Goal: Download file/media

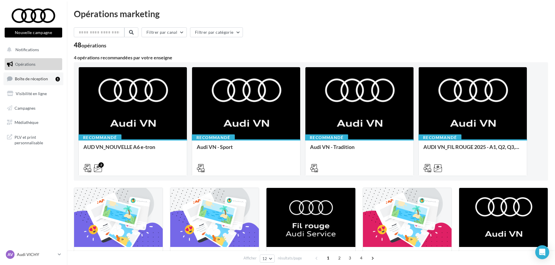
click at [29, 81] on link "Boîte de réception 1" at bounding box center [33, 78] width 60 height 12
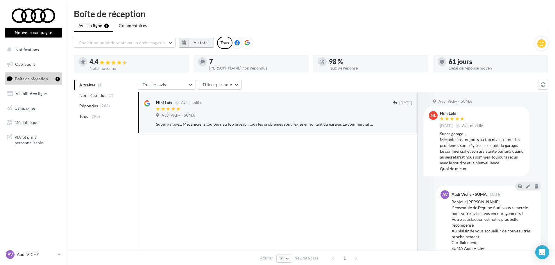
click at [196, 42] on button "Au total" at bounding box center [201, 43] width 25 height 10
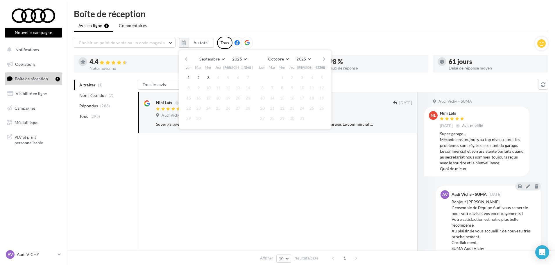
click at [186, 59] on button "button" at bounding box center [186, 59] width 5 height 8
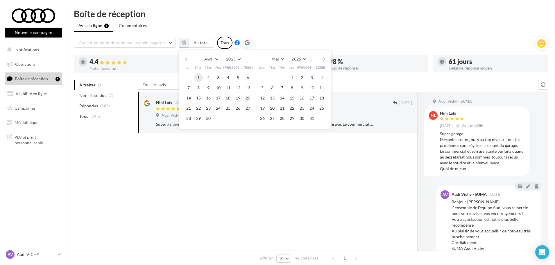
click at [198, 77] on button "1" at bounding box center [198, 77] width 9 height 9
click at [324, 61] on button "button" at bounding box center [324, 59] width 5 height 8
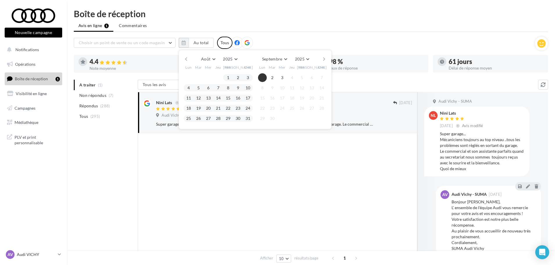
click at [263, 77] on button "1" at bounding box center [262, 77] width 9 height 9
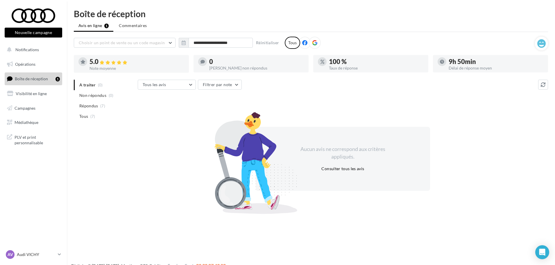
click at [314, 42] on icon at bounding box center [314, 42] width 5 height 5
click at [230, 43] on input "**********" at bounding box center [221, 43] width 64 height 10
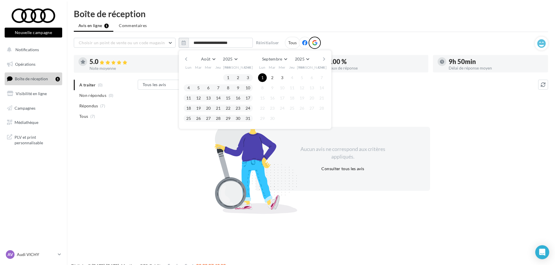
click at [184, 57] on button "button" at bounding box center [186, 59] width 5 height 8
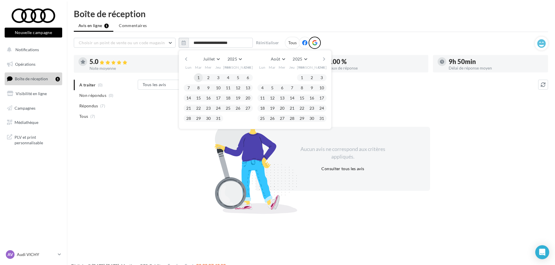
click at [199, 78] on button "1" at bounding box center [198, 77] width 9 height 9
click at [322, 57] on button "button" at bounding box center [324, 59] width 5 height 8
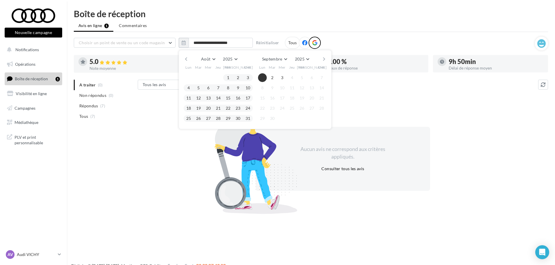
click at [262, 78] on button "1" at bounding box center [262, 77] width 9 height 9
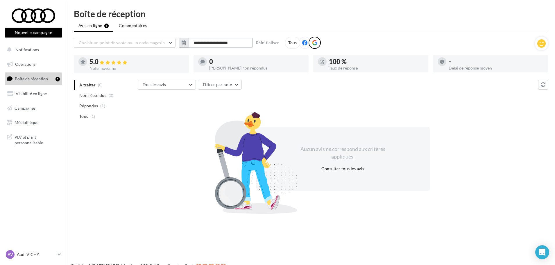
click at [230, 43] on input "**********" at bounding box center [221, 43] width 64 height 10
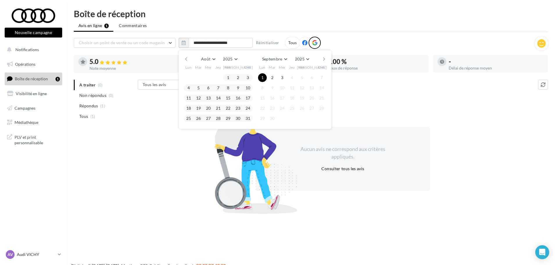
click at [188, 60] on button "button" at bounding box center [186, 59] width 5 height 8
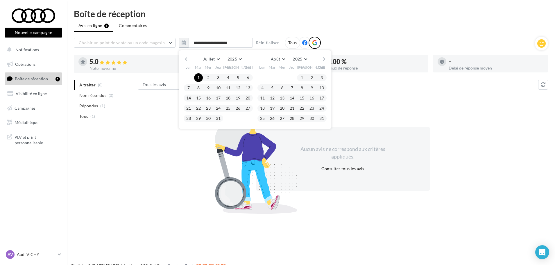
click at [188, 60] on button "button" at bounding box center [186, 59] width 5 height 8
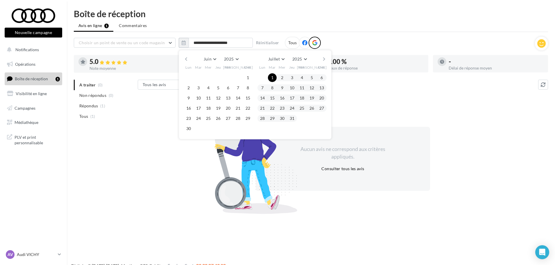
click at [188, 60] on button "button" at bounding box center [186, 59] width 5 height 8
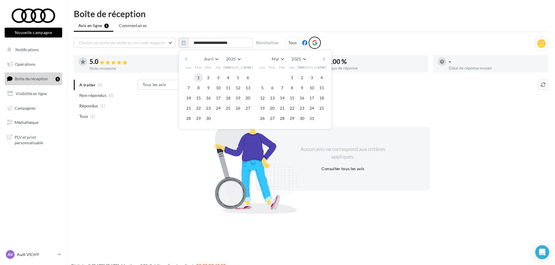
click at [199, 77] on button "1" at bounding box center [198, 77] width 9 height 9
click at [245, 44] on input "**********" at bounding box center [221, 43] width 64 height 10
click at [322, 59] on button "button" at bounding box center [324, 59] width 5 height 8
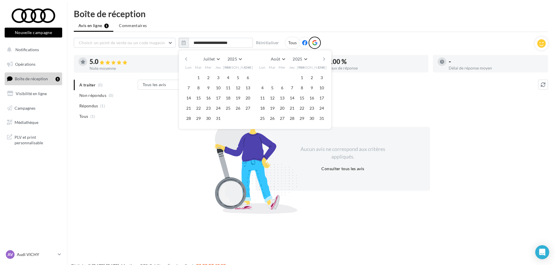
click at [320, 59] on div "Juillet Janvier Février Mars Avril Mai Juin Juillet Août Septembre Octobre Nove…" at bounding box center [255, 59] width 133 height 8
click at [324, 59] on button "button" at bounding box center [324, 59] width 5 height 8
click at [262, 78] on button "1" at bounding box center [262, 77] width 9 height 9
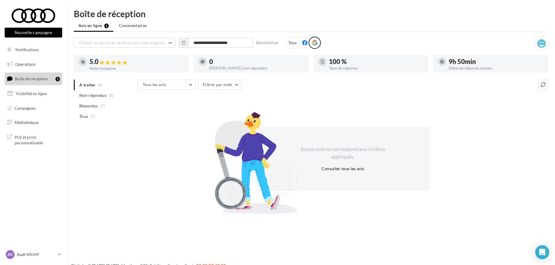
click at [62, 255] on div "AV Audi VICHY audi-vich-dup" at bounding box center [33, 257] width 67 height 16
click at [59, 256] on icon at bounding box center [59, 254] width 3 height 5
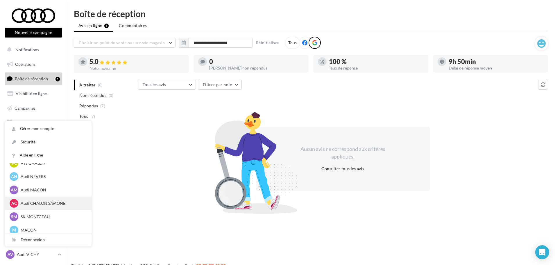
scroll to position [291, 0]
click at [53, 189] on p "Audi MACON" at bounding box center [53, 190] width 64 height 6
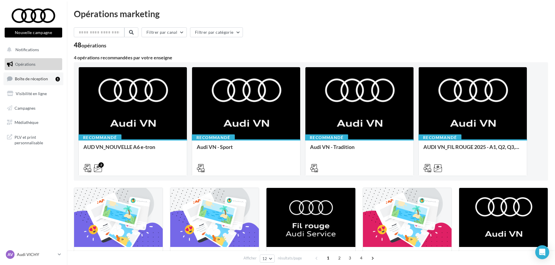
click at [35, 79] on span "Boîte de réception" at bounding box center [31, 78] width 33 height 5
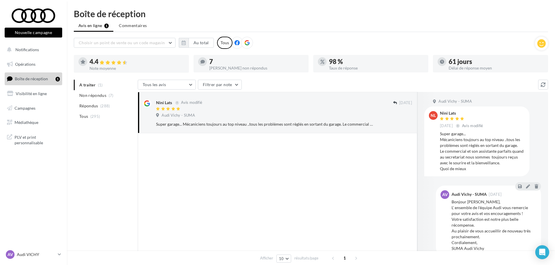
click at [244, 43] on icon at bounding box center [246, 42] width 5 height 5
click at [203, 43] on button "Au total" at bounding box center [201, 43] width 25 height 10
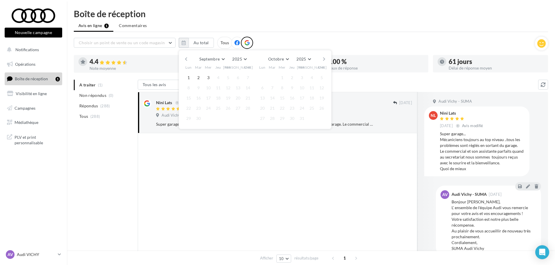
click at [185, 57] on button "button" at bounding box center [186, 59] width 5 height 8
click at [184, 58] on button "button" at bounding box center [186, 59] width 5 height 8
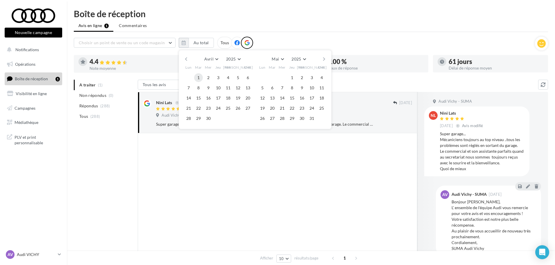
click at [199, 76] on button "1" at bounding box center [198, 77] width 9 height 9
click at [323, 58] on button "button" at bounding box center [324, 59] width 5 height 8
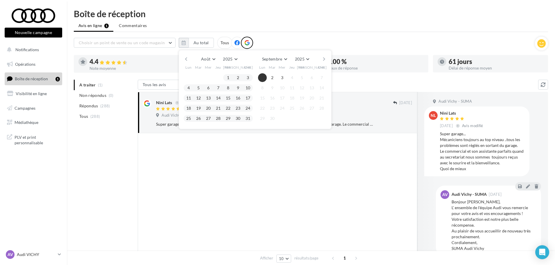
click at [263, 78] on button "1" at bounding box center [262, 77] width 9 height 9
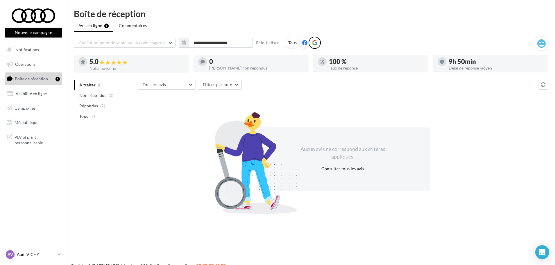
click at [48, 255] on p "Audi VICHY" at bounding box center [36, 254] width 39 height 6
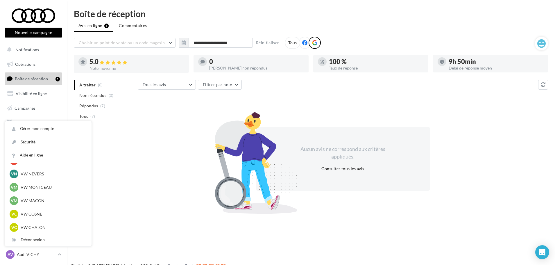
scroll to position [262, 0]
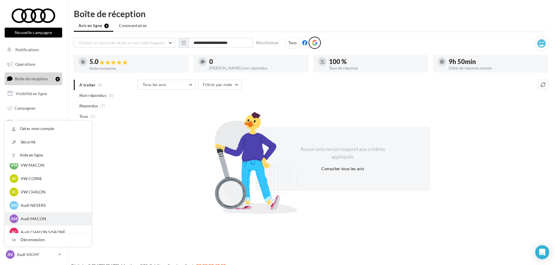
click at [19, 217] on div "AM Audi MACON audi-maco-dup" at bounding box center [48, 218] width 77 height 9
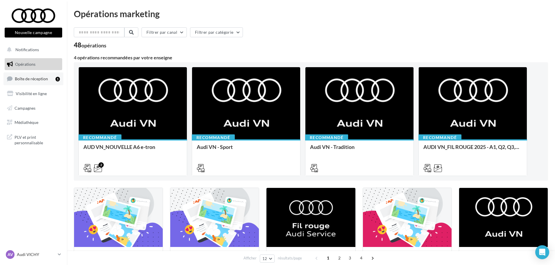
click at [40, 77] on span "Boîte de réception" at bounding box center [31, 78] width 33 height 5
click at [55, 252] on p "Audi VICHY" at bounding box center [36, 254] width 39 height 6
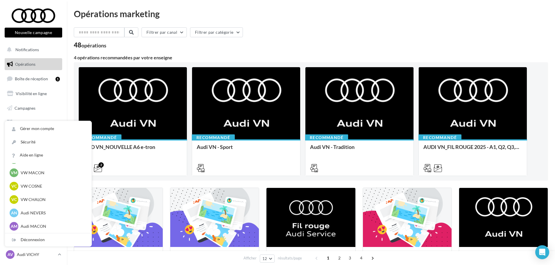
scroll to position [262, 0]
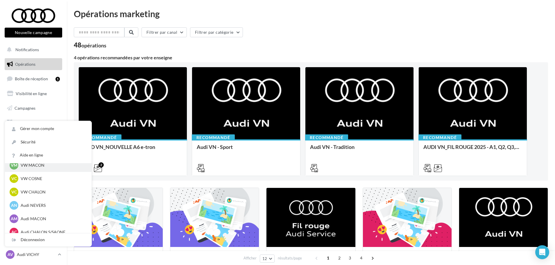
click at [46, 166] on p "VW MACON" at bounding box center [53, 165] width 64 height 6
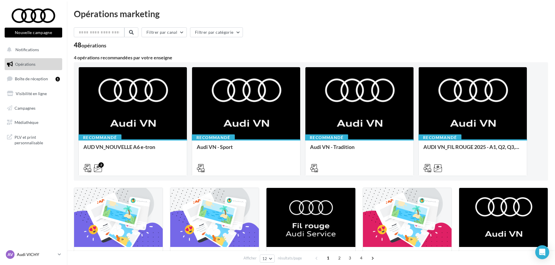
click at [22, 251] on div "AV Audi VICHY audi-vich-dup" at bounding box center [31, 254] width 50 height 9
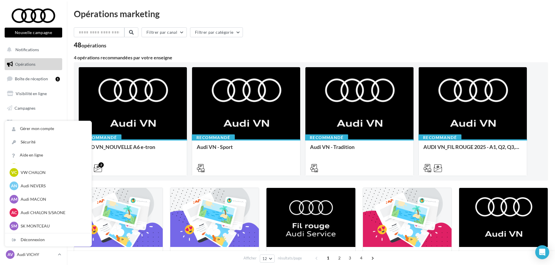
scroll to position [291, 0]
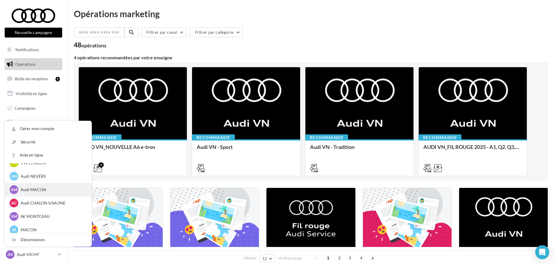
click at [41, 191] on p "Audi MACON" at bounding box center [53, 190] width 64 height 6
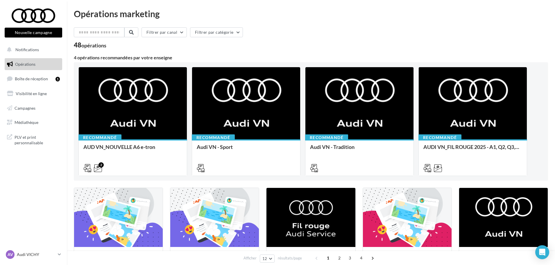
click at [42, 56] on ul "Opérations Boîte de réception 1 Visibilité en ligne Campagnes Médiathèque" at bounding box center [33, 93] width 62 height 75
click at [41, 53] on button "Notifications" at bounding box center [32, 50] width 58 height 12
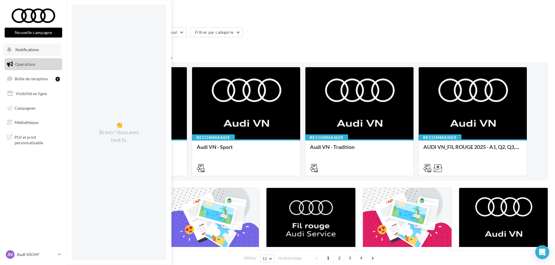
click at [40, 51] on button "Notifications 👏 Bravo ! Vous avez tout lu." at bounding box center [32, 50] width 58 height 12
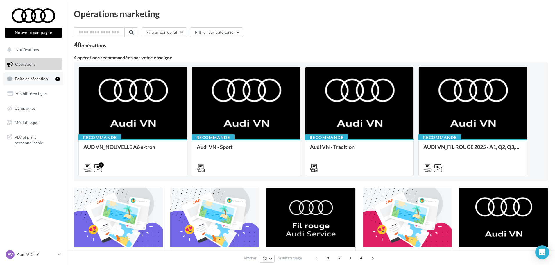
click at [37, 80] on span "Boîte de réception" at bounding box center [31, 78] width 33 height 5
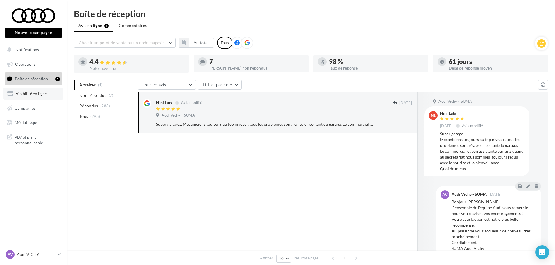
click at [33, 96] on link "Visibilité en ligne" at bounding box center [33, 93] width 60 height 12
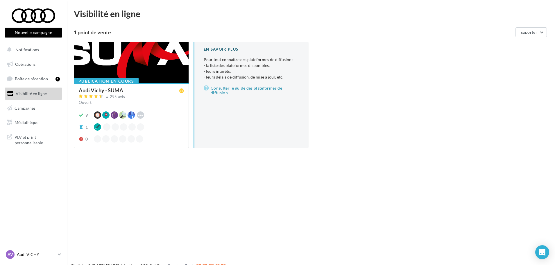
click at [11, 253] on span "AV" at bounding box center [11, 254] width 6 height 6
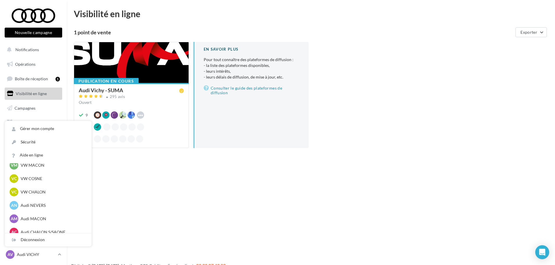
scroll to position [291, 0]
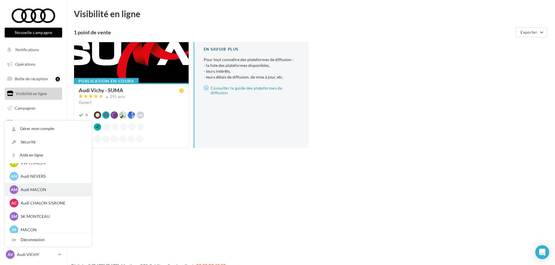
click at [13, 188] on span "AM" at bounding box center [14, 190] width 7 height 6
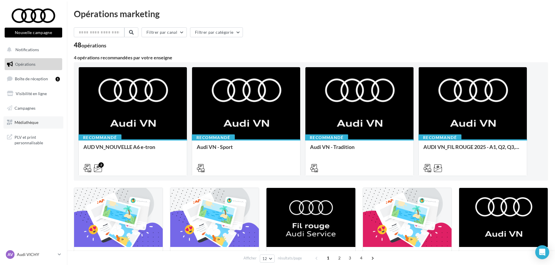
click at [31, 120] on span "Médiathèque" at bounding box center [27, 122] width 24 height 5
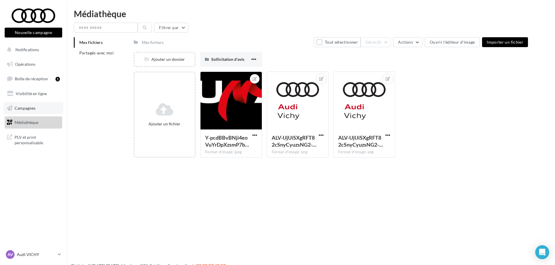
click at [24, 108] on span "Campagnes" at bounding box center [25, 107] width 21 height 5
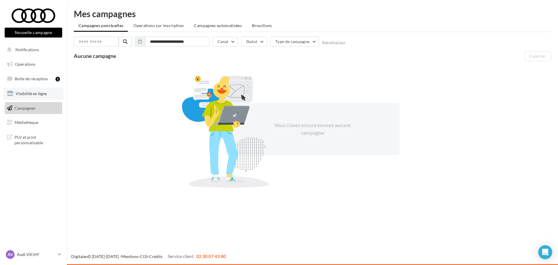
click at [30, 94] on span "Visibilité en ligne" at bounding box center [31, 93] width 31 height 5
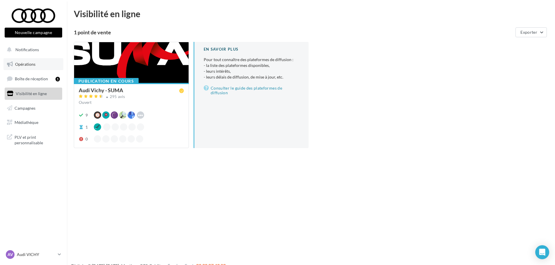
click at [37, 65] on link "Opérations" at bounding box center [33, 64] width 60 height 12
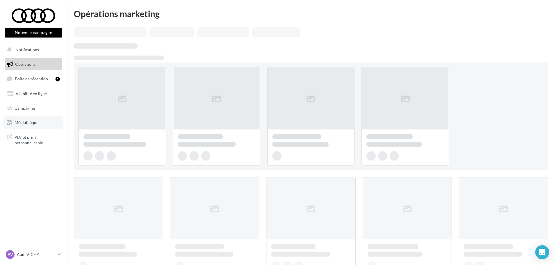
click at [39, 125] on link "Médiathèque" at bounding box center [33, 122] width 60 height 12
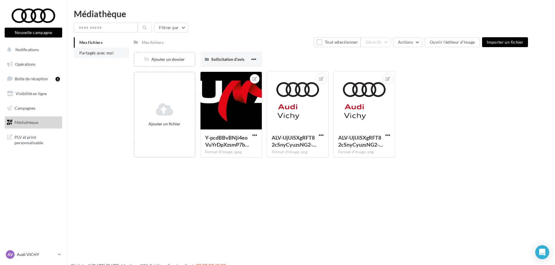
click at [83, 53] on span "Partagés avec moi" at bounding box center [96, 52] width 34 height 5
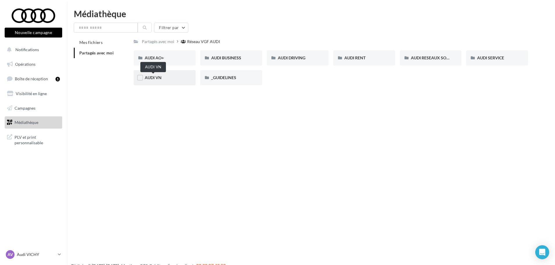
click at [154, 77] on span "AUDI VN" at bounding box center [153, 77] width 17 height 5
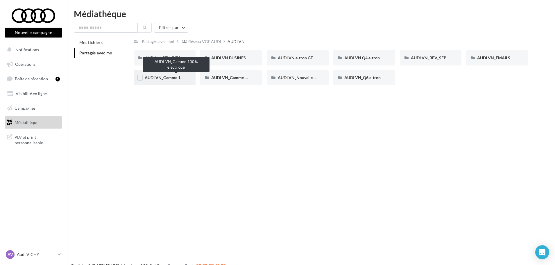
click at [164, 80] on span "AUDI VN_Gamme 100% électrique" at bounding box center [176, 77] width 63 height 5
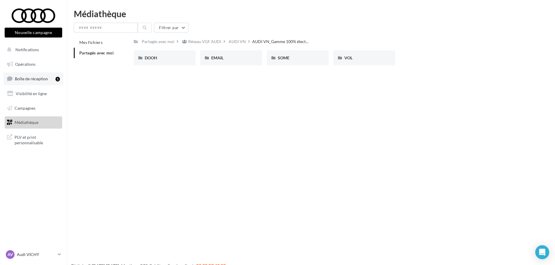
click at [41, 78] on span "Boîte de réception" at bounding box center [31, 78] width 33 height 5
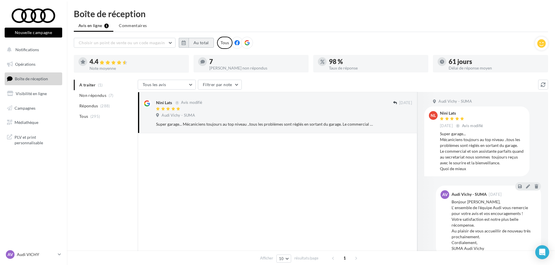
click at [199, 43] on button "Au total" at bounding box center [201, 43] width 25 height 10
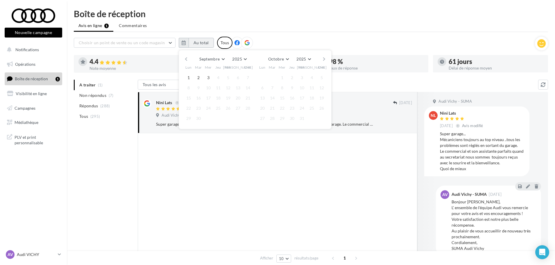
click at [199, 43] on button "Au total" at bounding box center [201, 43] width 25 height 10
click at [28, 98] on link "Visibilité en ligne" at bounding box center [33, 93] width 60 height 12
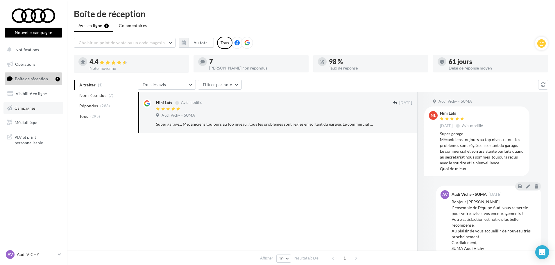
click at [35, 105] on link "Campagnes" at bounding box center [33, 108] width 60 height 12
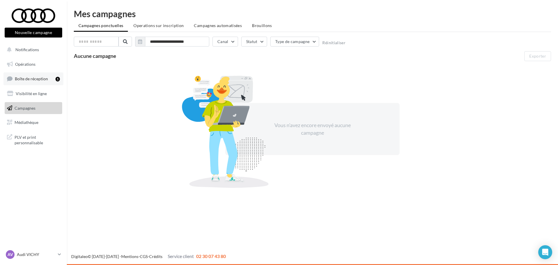
click at [44, 81] on span "Boîte de réception" at bounding box center [31, 78] width 33 height 5
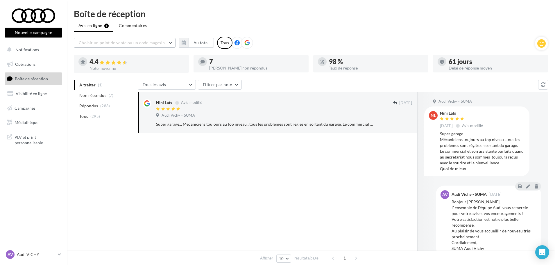
click at [111, 42] on span "Choisir un point de vente ou un code magasin" at bounding box center [122, 42] width 86 height 5
click at [50, 48] on button "Notifications" at bounding box center [32, 50] width 58 height 12
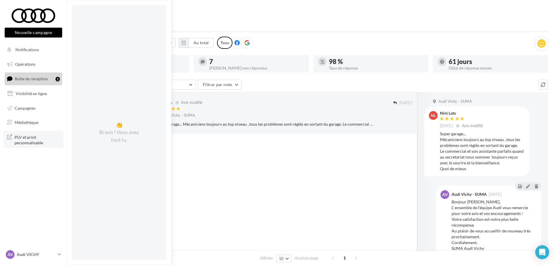
click at [42, 136] on span "PLV et print personnalisable" at bounding box center [37, 139] width 45 height 12
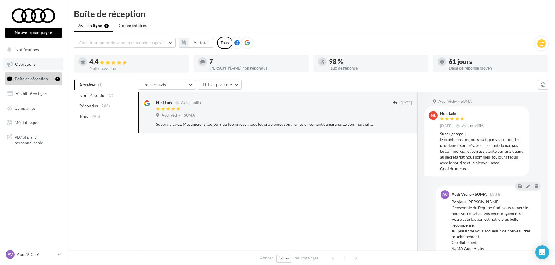
click at [31, 66] on span "Opérations" at bounding box center [25, 64] width 20 height 5
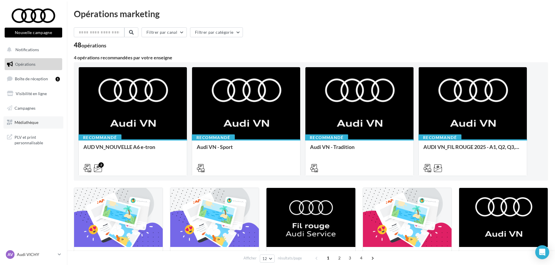
click at [37, 119] on link "Médiathèque" at bounding box center [33, 122] width 60 height 12
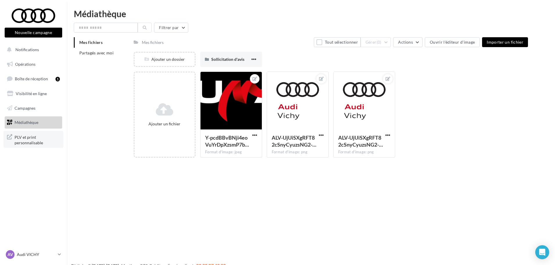
click at [31, 141] on span "PLV et print personnalisable" at bounding box center [37, 139] width 45 height 12
click at [126, 26] on input "text" at bounding box center [106, 28] width 64 height 10
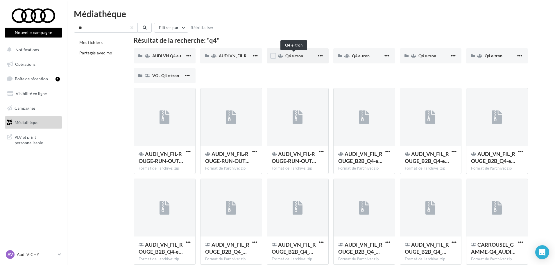
click at [292, 57] on span "Q4 e-tron" at bounding box center [294, 55] width 18 height 5
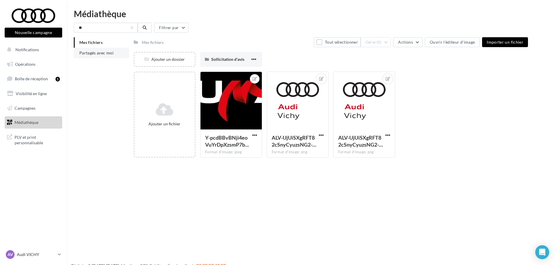
click at [100, 56] on li "Partagés avec moi" at bounding box center [101, 53] width 55 height 10
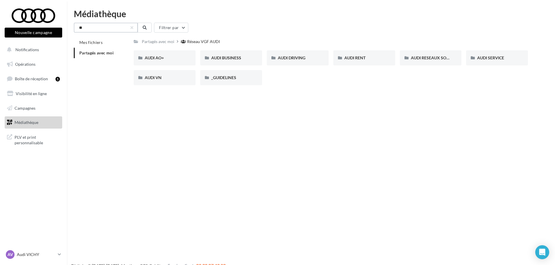
click at [113, 27] on input "**" at bounding box center [106, 28] width 64 height 10
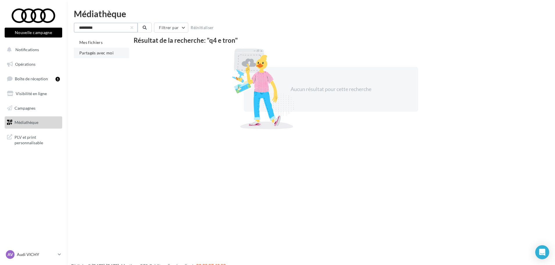
type input "*********"
click at [95, 51] on span "Partagés avec moi" at bounding box center [96, 52] width 34 height 5
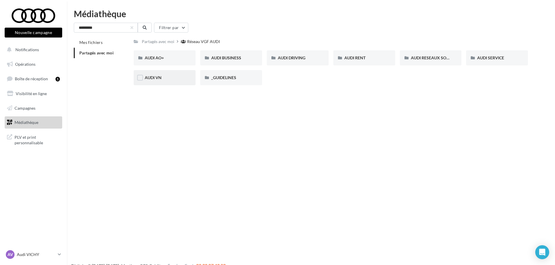
click at [163, 80] on div "AUDI VN" at bounding box center [165, 78] width 40 height 6
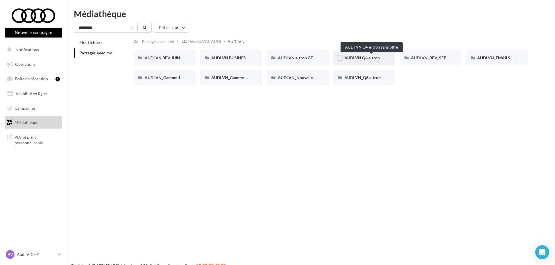
click at [348, 59] on span "AUDI VN Q4 e-tron sans offre" at bounding box center [371, 57] width 54 height 5
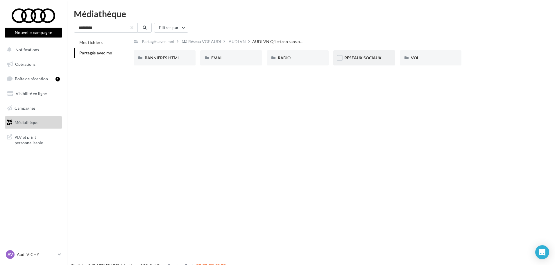
click at [382, 59] on div "RÉSEAUX SOCIAUX" at bounding box center [364, 58] width 40 height 6
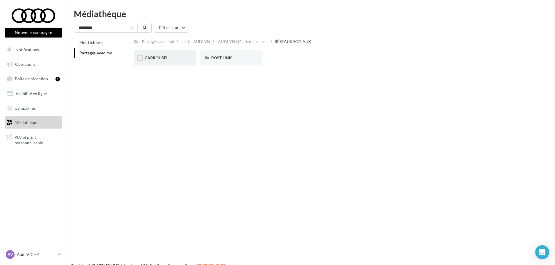
click at [163, 60] on div "CARROUSEL" at bounding box center [165, 58] width 40 height 6
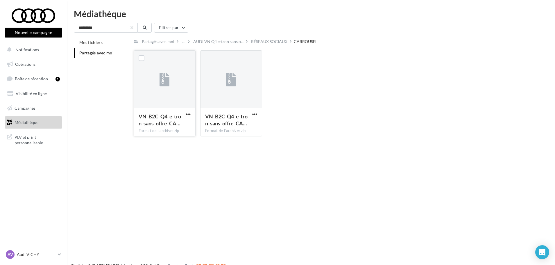
click at [162, 80] on icon at bounding box center [165, 79] width 10 height 13
click at [140, 61] on label at bounding box center [142, 58] width 6 height 6
click at [186, 116] on span "button" at bounding box center [188, 114] width 5 height 5
click at [178, 125] on button "Télécharger" at bounding box center [163, 125] width 58 height 15
click at [44, 81] on link "Boîte de réception 1" at bounding box center [33, 78] width 60 height 12
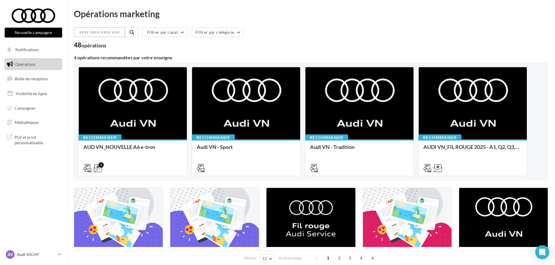
click at [104, 33] on input "text" at bounding box center [99, 32] width 51 height 10
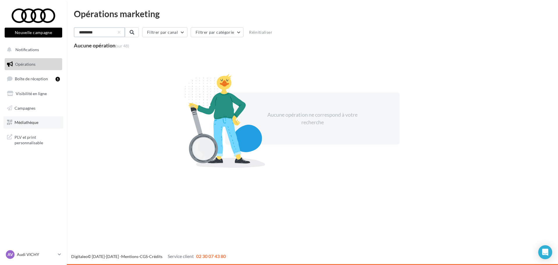
type input "*********"
click at [28, 123] on span "Médiathèque" at bounding box center [27, 122] width 24 height 5
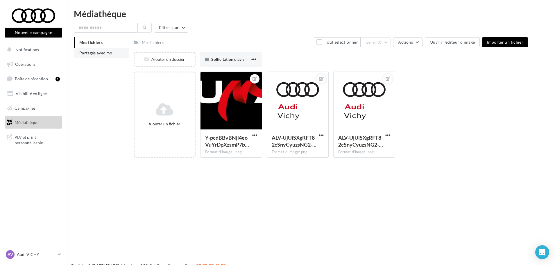
click at [105, 52] on span "Partagés avec moi" at bounding box center [96, 52] width 34 height 5
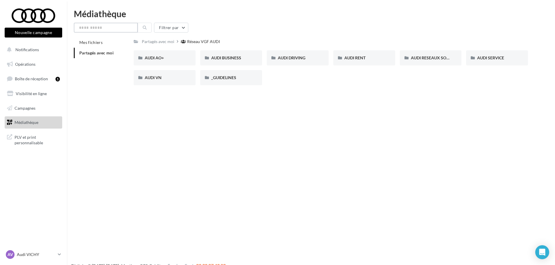
click at [123, 26] on input "text" at bounding box center [106, 28] width 64 height 10
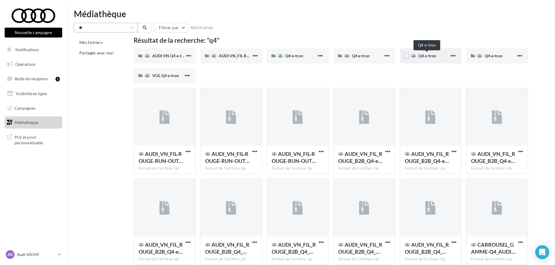
type input "**"
click at [425, 53] on span "Q4 e-tron" at bounding box center [427, 55] width 18 height 5
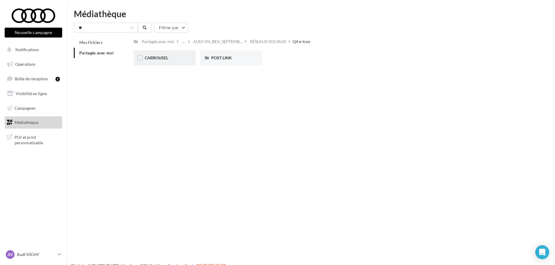
click at [164, 57] on span "CARROUSEL" at bounding box center [157, 57] width 24 height 5
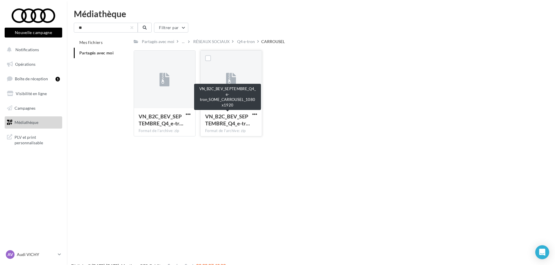
click at [225, 121] on span "VN_B2C_BEV_SEPTEMBRE_Q4_e-tr…" at bounding box center [227, 119] width 45 height 13
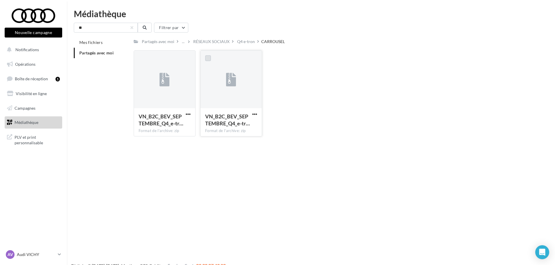
click at [207, 60] on label at bounding box center [208, 58] width 6 height 6
click at [252, 112] on span "button" at bounding box center [254, 114] width 5 height 5
click at [244, 122] on button "Télécharger" at bounding box center [229, 125] width 58 height 15
click at [42, 252] on p "Audi VICHY" at bounding box center [36, 254] width 39 height 6
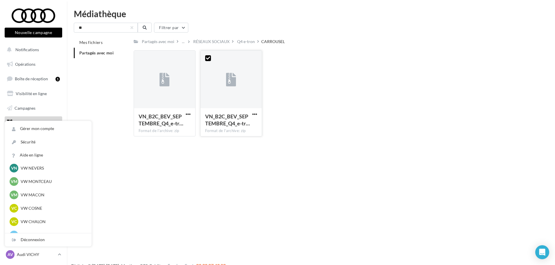
scroll to position [232, 0]
